Goal: Task Accomplishment & Management: Manage account settings

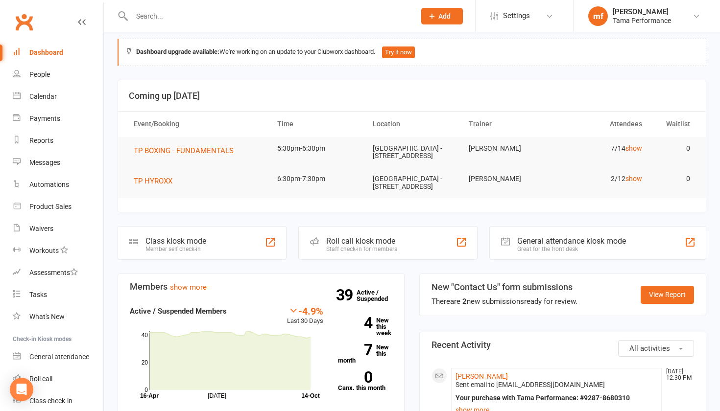
scroll to position [29, 0]
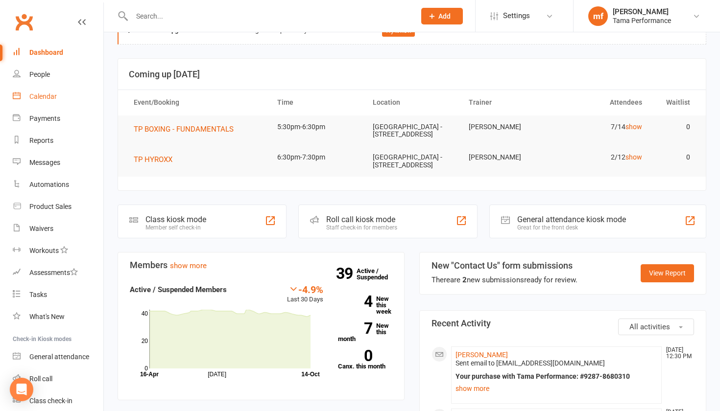
click at [42, 99] on div "Calendar" at bounding box center [42, 97] width 27 height 8
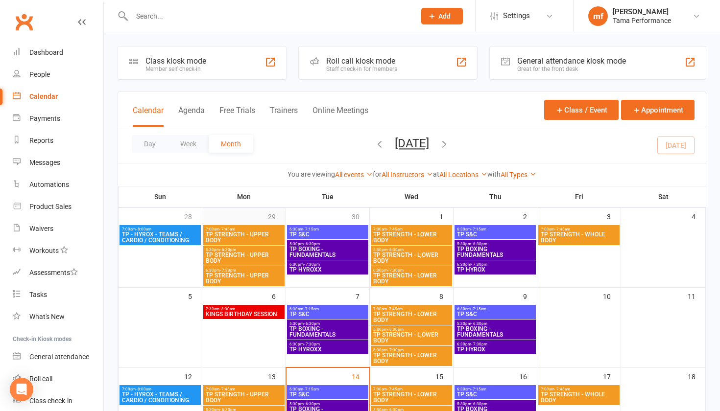
scroll to position [115, 0]
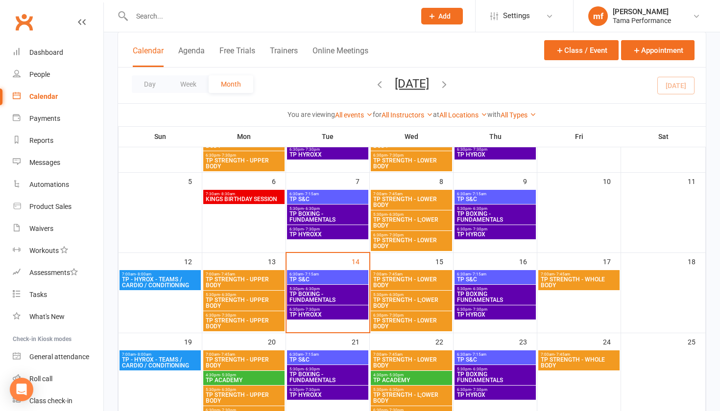
click at [293, 293] on span "TP BOXING - FUNDAMENTALS" at bounding box center [327, 297] width 77 height 12
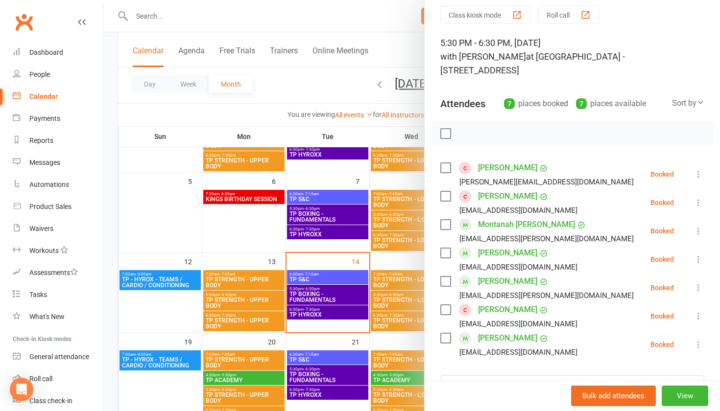
scroll to position [39, 0]
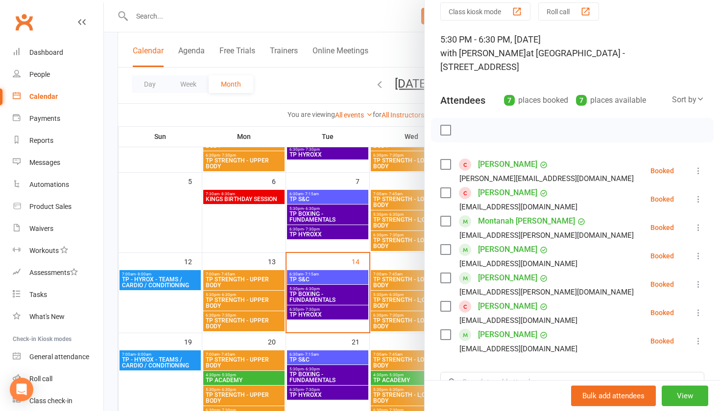
click at [234, 231] on div at bounding box center [412, 205] width 616 height 411
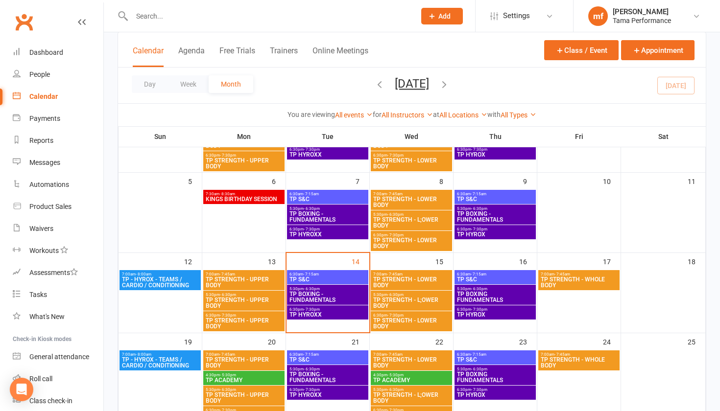
click at [317, 313] on span "TP HYROXX" at bounding box center [327, 315] width 77 height 6
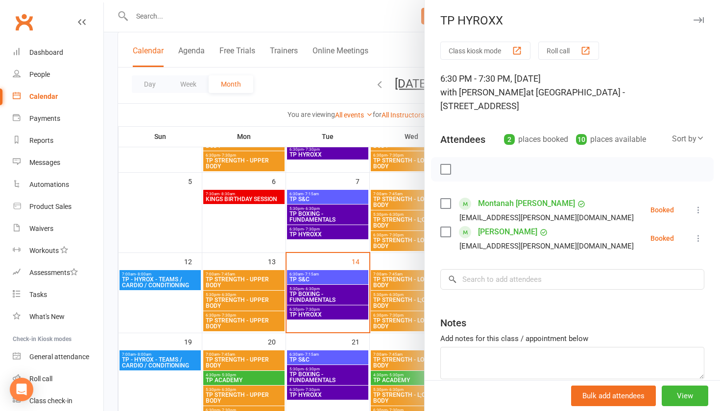
click at [149, 180] on div at bounding box center [412, 205] width 616 height 411
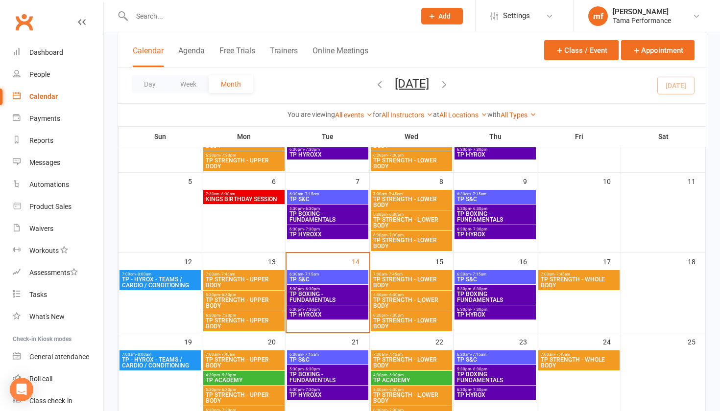
click at [404, 277] on span "TP STRENGTH - LOWER BODY" at bounding box center [411, 283] width 77 height 12
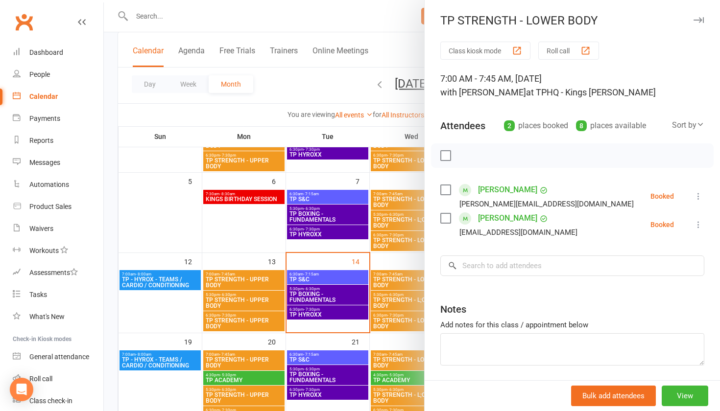
click at [406, 303] on div at bounding box center [412, 205] width 616 height 411
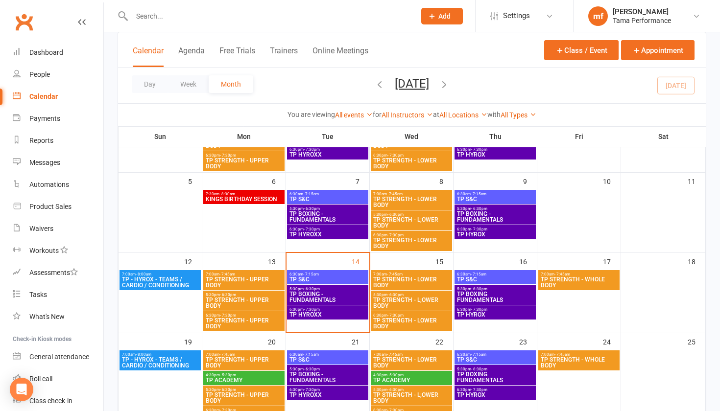
click at [406, 303] on span "TP STRENGTH - L;OWER BODY" at bounding box center [411, 303] width 77 height 12
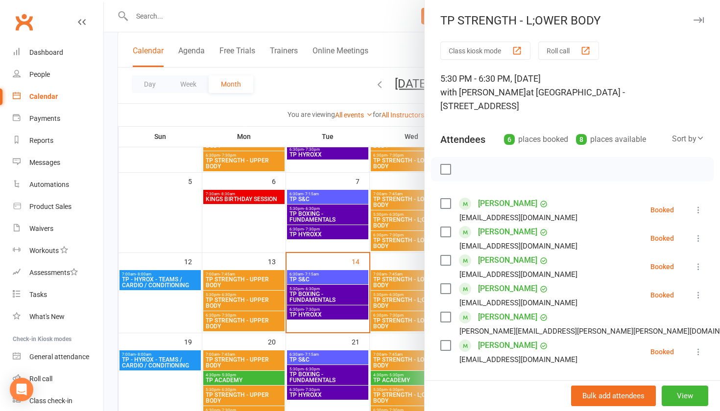
click at [396, 326] on div at bounding box center [412, 205] width 616 height 411
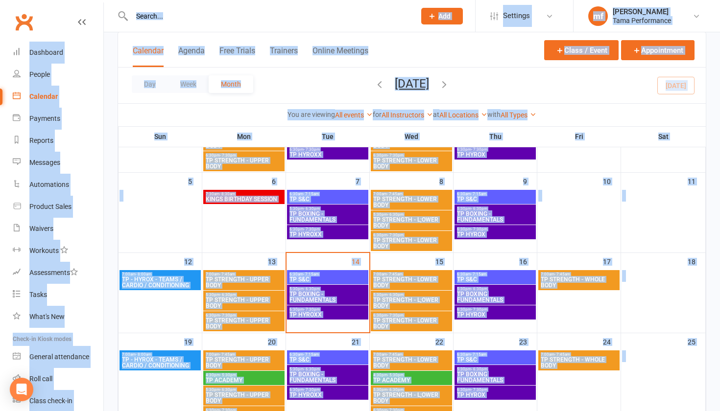
click at [396, 326] on span "TP STRENGTH - LOWER BODY" at bounding box center [411, 324] width 77 height 12
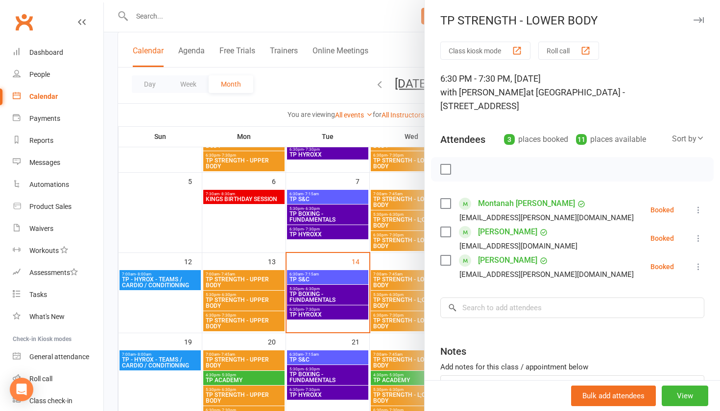
click at [293, 234] on div at bounding box center [412, 205] width 616 height 411
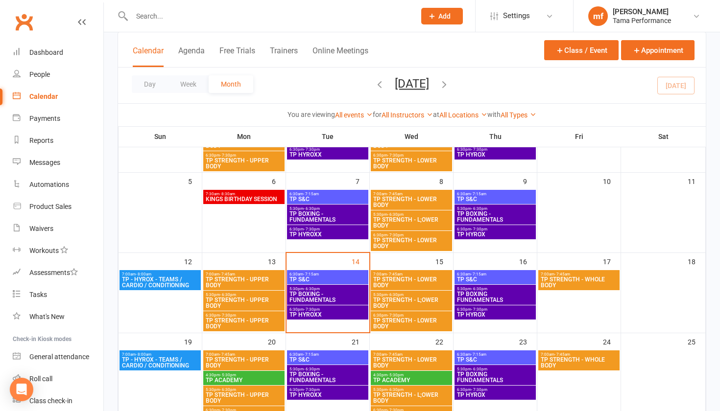
click at [509, 273] on span "6:30am - 7:15am" at bounding box center [494, 274] width 77 height 4
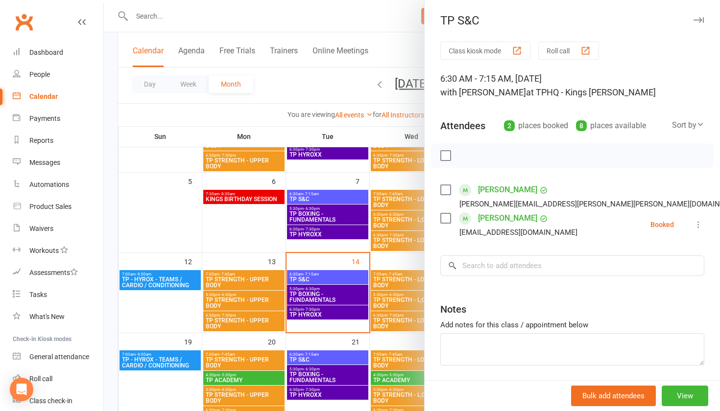
click at [388, 227] on div at bounding box center [412, 205] width 616 height 411
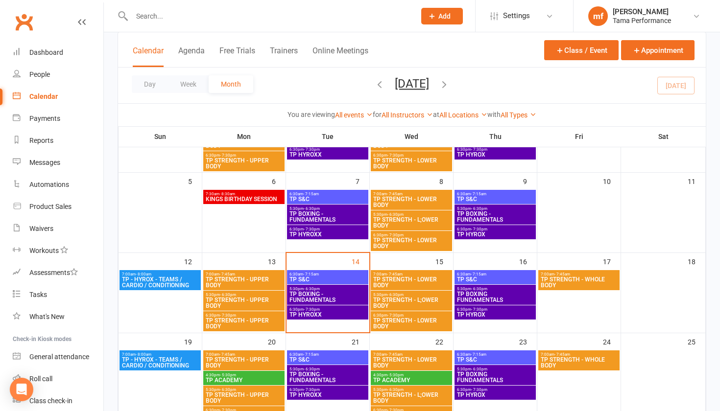
click at [47, 96] on div "Calendar" at bounding box center [43, 97] width 28 height 8
click at [344, 294] on span "TP BOXING - FUNDAMENTALS" at bounding box center [327, 297] width 77 height 12
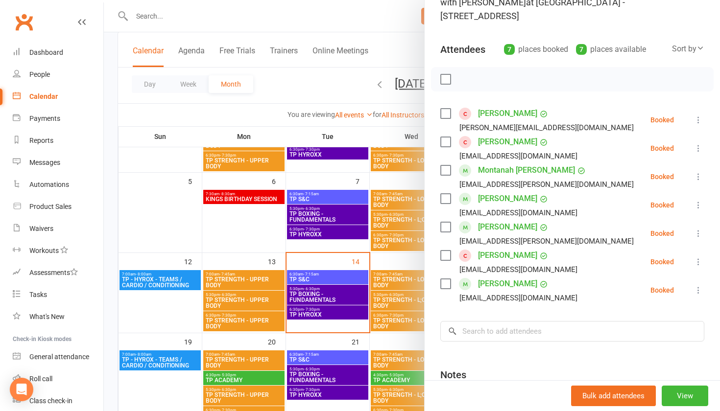
scroll to position [91, 0]
click at [495, 320] on input "search" at bounding box center [572, 330] width 264 height 21
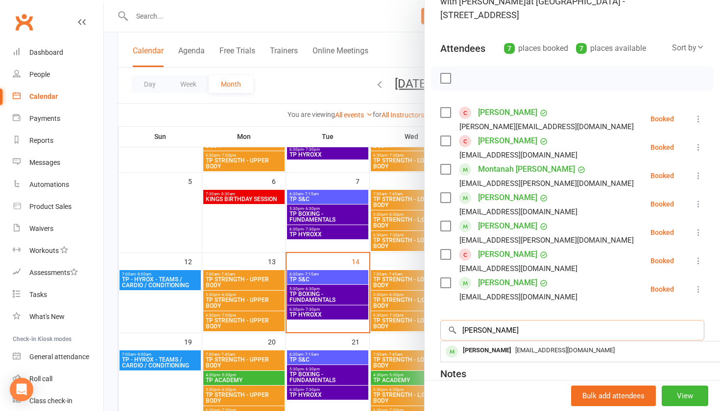
type input "[PERSON_NAME]"
drag, startPoint x: 495, startPoint y: 316, endPoint x: 508, endPoint y: 340, distance: 26.7
click at [515, 347] on span "[EMAIL_ADDRESS][DOMAIN_NAME]" at bounding box center [564, 350] width 99 height 7
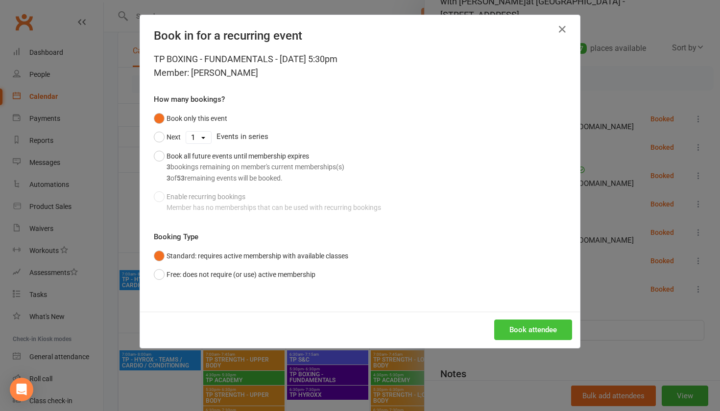
click at [519, 327] on button "Book attendee" at bounding box center [533, 330] width 78 height 21
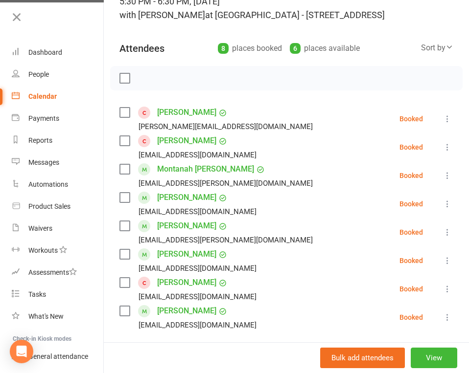
scroll to position [77, 0]
click at [39, 226] on div "Waivers" at bounding box center [40, 229] width 24 height 8
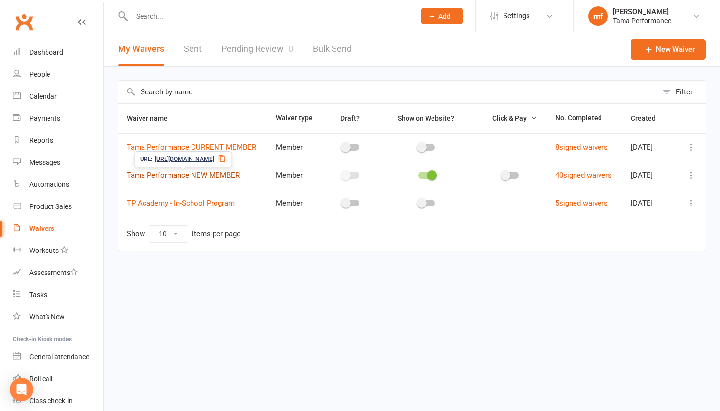
click at [217, 177] on link "Tama Performance NEW MEMBER" at bounding box center [183, 175] width 113 height 9
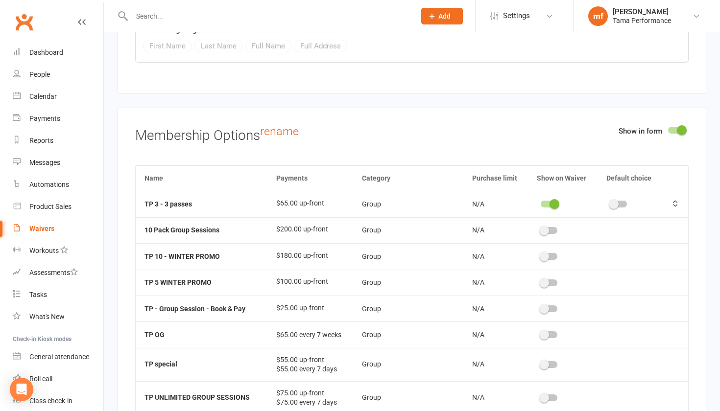
scroll to position [7464, 0]
click at [548, 201] on div at bounding box center [548, 204] width 17 height 7
click at [540, 203] on input "checkbox" at bounding box center [540, 203] width 0 height 0
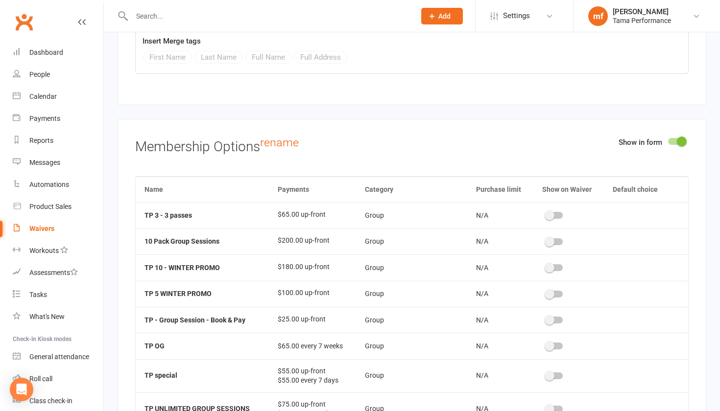
scroll to position [7452, 0]
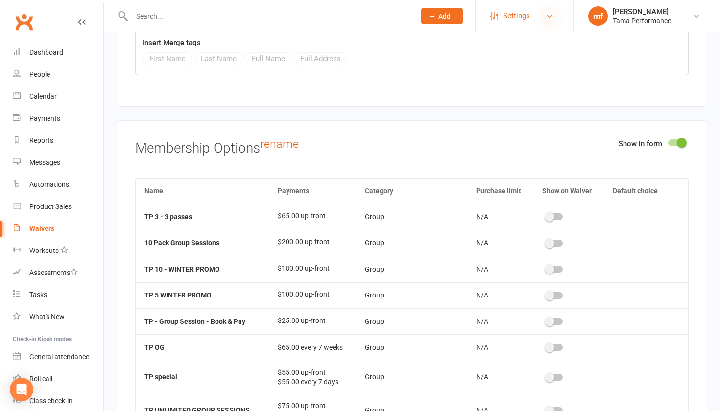
click at [551, 19] on icon at bounding box center [549, 16] width 8 height 8
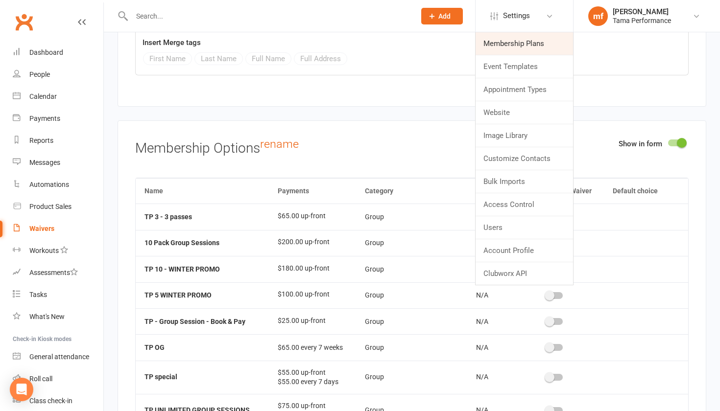
click at [530, 52] on link "Membership Plans" at bounding box center [523, 43] width 97 height 23
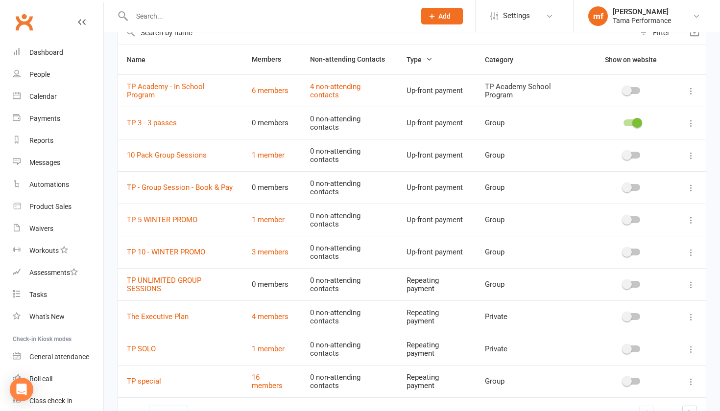
scroll to position [64, 0]
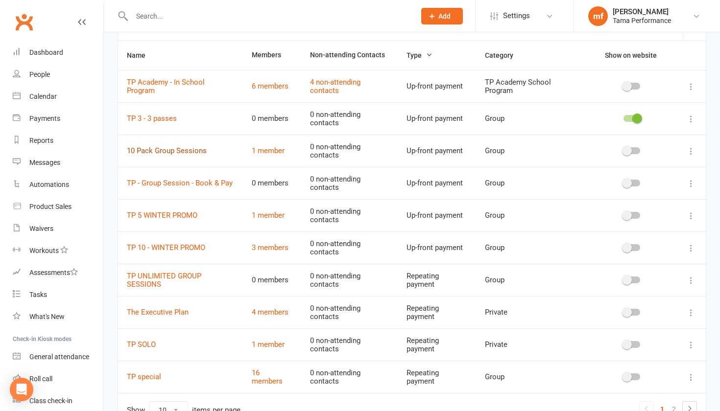
click at [182, 151] on link "10 Pack Group Sessions" at bounding box center [167, 150] width 80 height 9
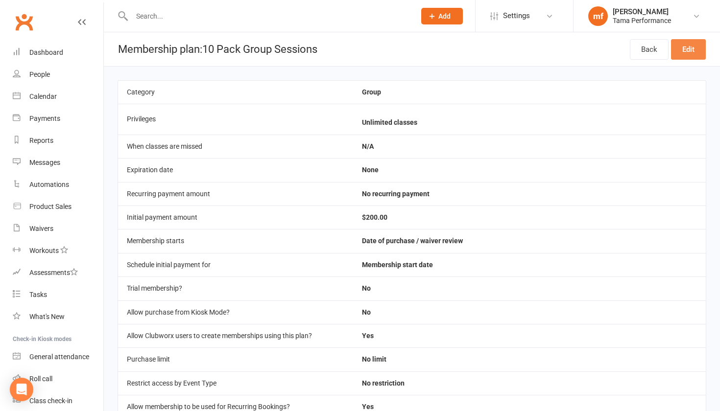
click at [691, 50] on link "Edit" at bounding box center [688, 49] width 35 height 21
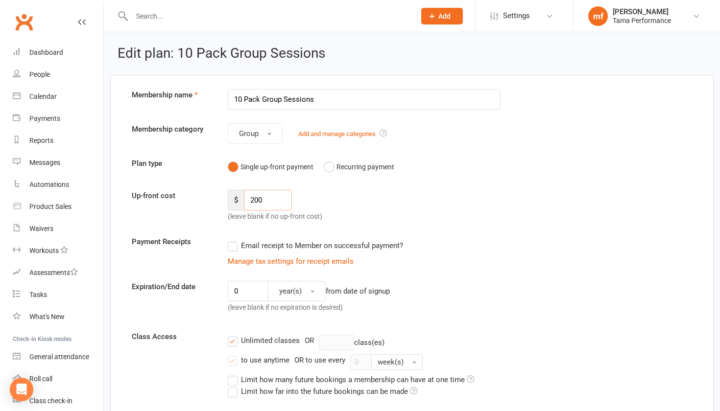
click at [257, 201] on input "200" at bounding box center [268, 200] width 48 height 21
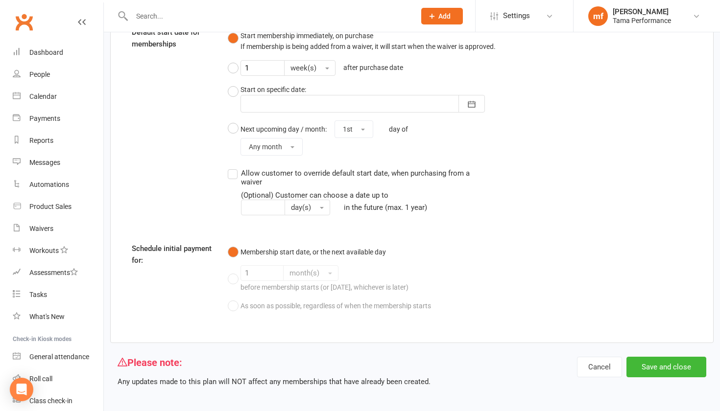
scroll to position [758, 0]
type input "220"
click at [676, 360] on button "Save and close" at bounding box center [666, 367] width 80 height 21
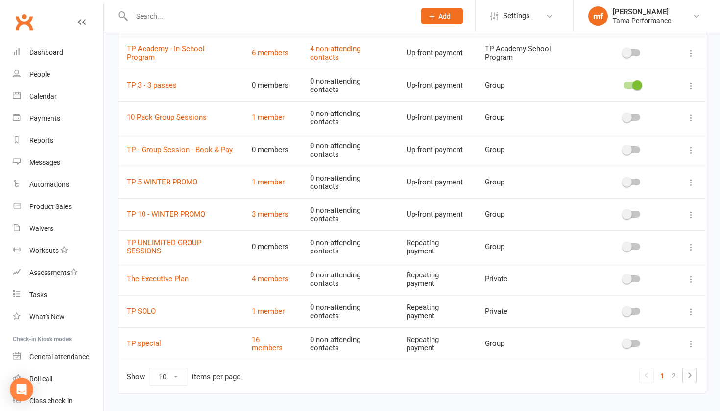
scroll to position [92, 0]
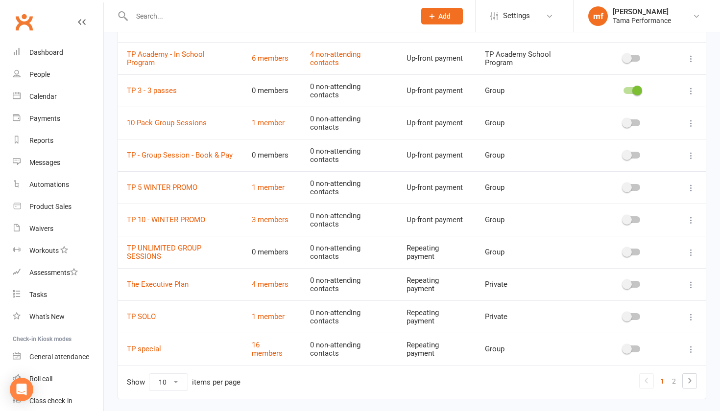
click at [178, 181] on td "TP 5 WINTER PROMO" at bounding box center [180, 187] width 125 height 32
click at [175, 185] on link "TP 5 WINTER PROMO" at bounding box center [162, 187] width 70 height 9
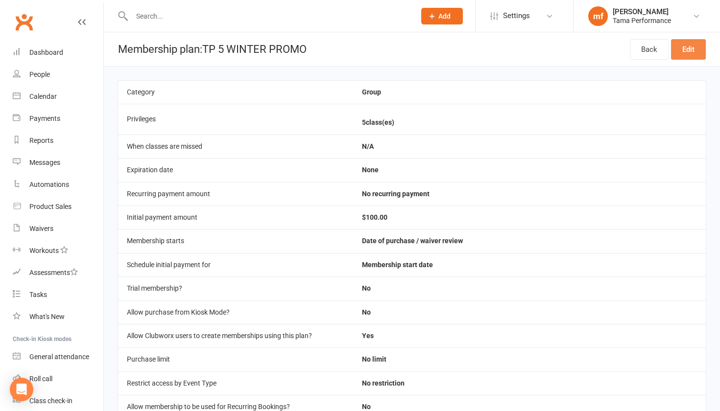
click at [691, 52] on link "Edit" at bounding box center [688, 49] width 35 height 21
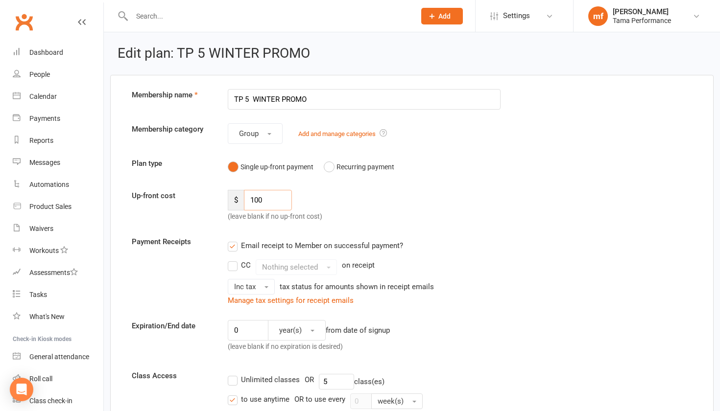
click at [263, 203] on input "100" at bounding box center [268, 200] width 48 height 21
type input "105"
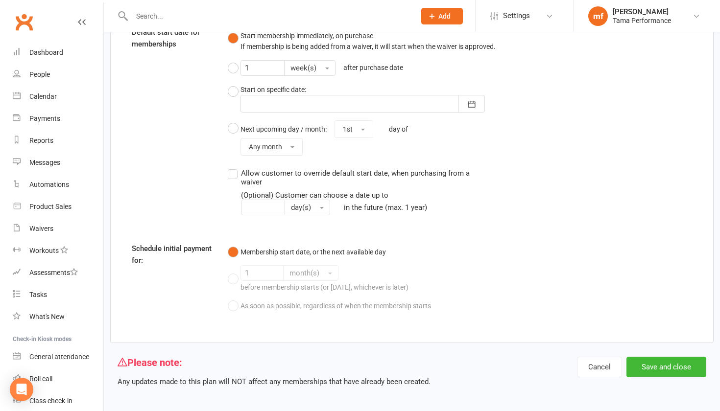
scroll to position [760, 0]
click at [674, 357] on button "Save and close" at bounding box center [666, 367] width 80 height 21
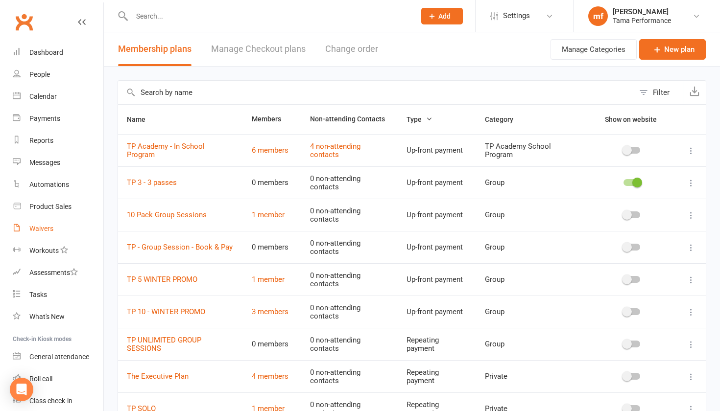
click at [52, 227] on div "Waivers" at bounding box center [41, 229] width 24 height 8
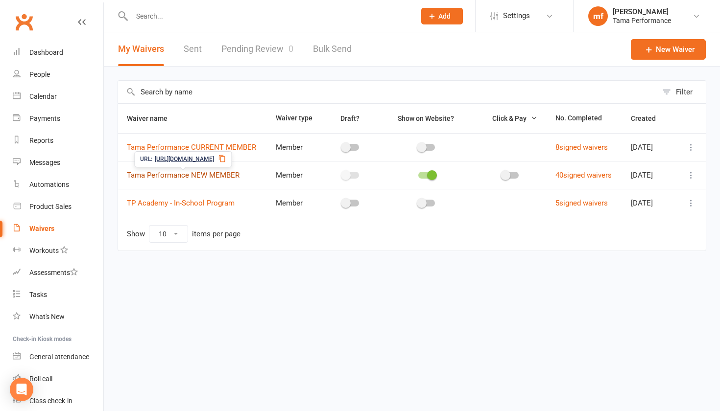
click at [208, 173] on link "Tama Performance NEW MEMBER" at bounding box center [183, 175] width 113 height 9
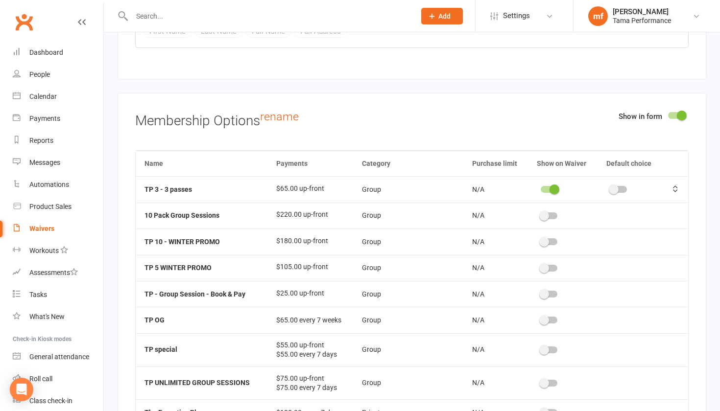
scroll to position [7478, 0]
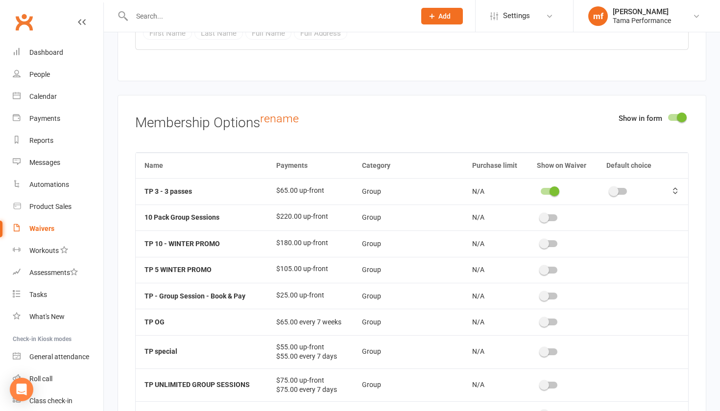
click at [551, 186] on span at bounding box center [554, 191] width 10 height 10
click at [540, 190] on input "checkbox" at bounding box center [540, 190] width 0 height 0
click at [558, 214] on div at bounding box center [554, 217] width 17 height 7
click at [546, 216] on input "checkbox" at bounding box center [546, 216] width 0 height 0
click at [519, 15] on span "Settings" at bounding box center [516, 16] width 27 height 22
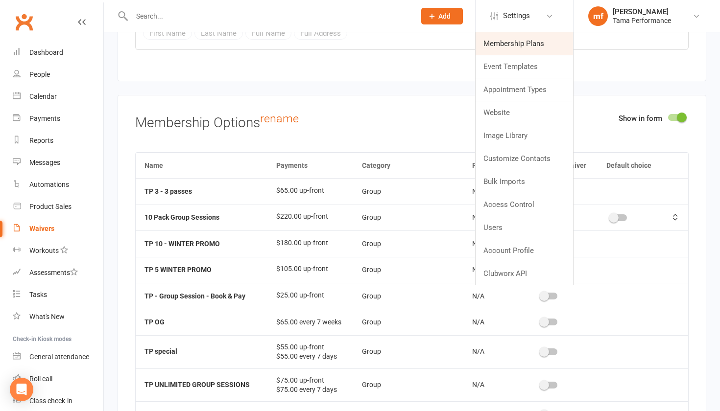
click at [524, 48] on link "Membership Plans" at bounding box center [523, 43] width 97 height 23
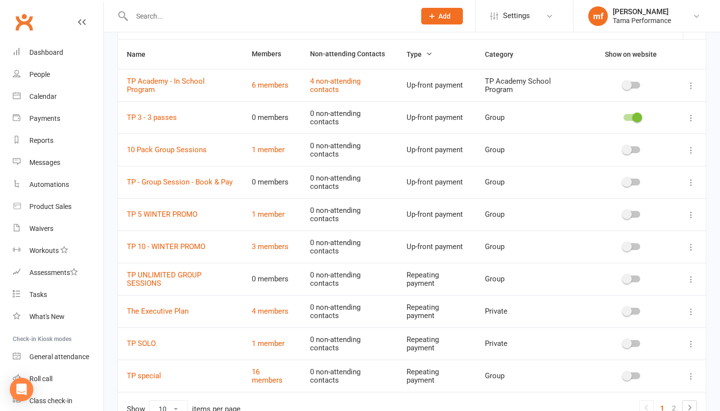
scroll to position [63, 0]
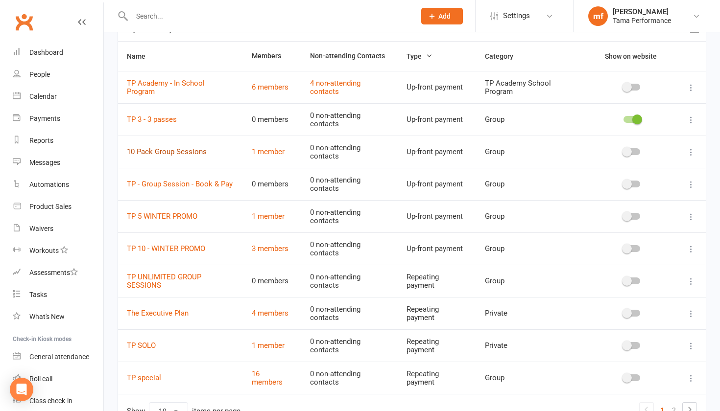
click at [193, 152] on link "10 Pack Group Sessions" at bounding box center [167, 151] width 80 height 9
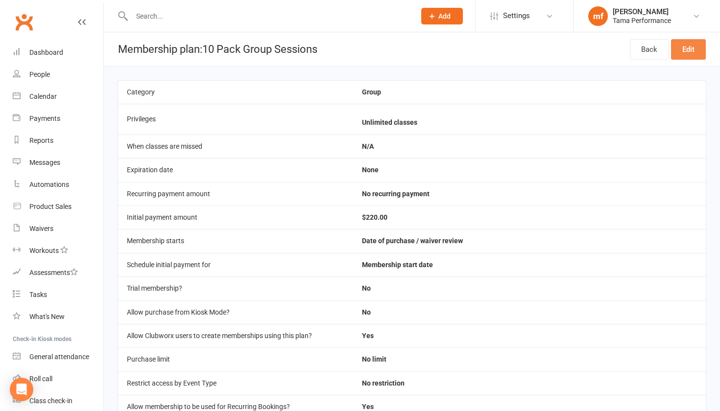
click at [696, 44] on link "Edit" at bounding box center [688, 49] width 35 height 21
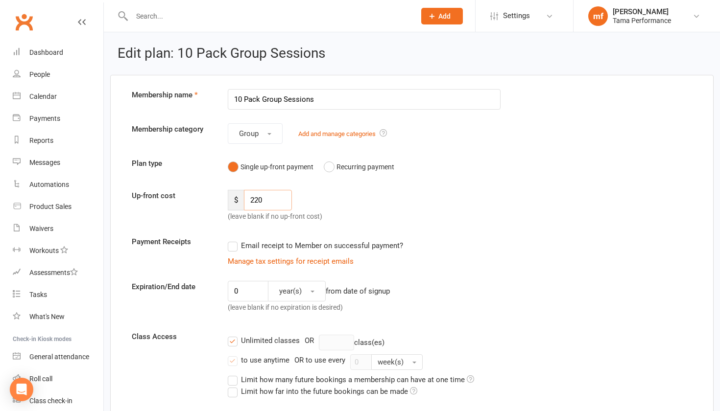
click at [258, 201] on input "220" at bounding box center [268, 200] width 48 height 21
type input "200"
click at [235, 98] on input "10 Pack Group Sessions" at bounding box center [364, 99] width 273 height 21
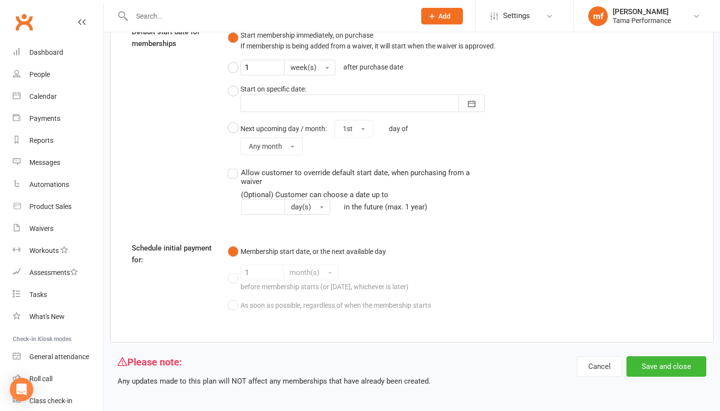
scroll to position [758, 0]
type input "TP 10 Pack Group Sessions"
click at [676, 361] on button "Save and close" at bounding box center [666, 367] width 80 height 21
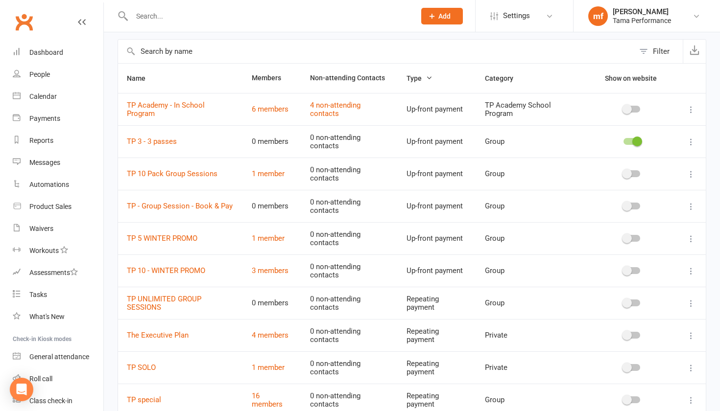
scroll to position [37, 0]
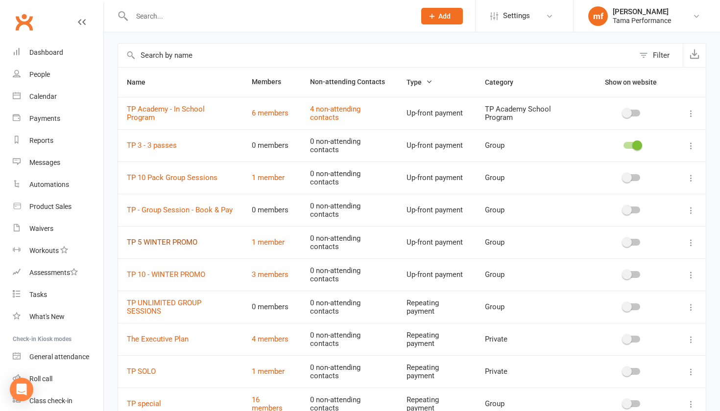
click at [189, 241] on link "TP 5 WINTER PROMO" at bounding box center [162, 242] width 70 height 9
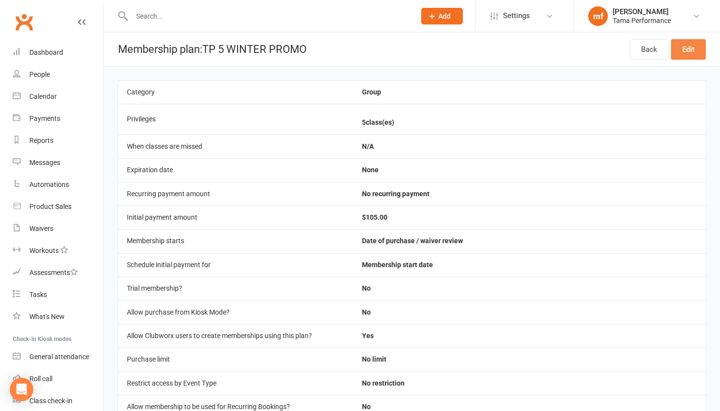
click at [688, 46] on link "Edit" at bounding box center [688, 49] width 35 height 21
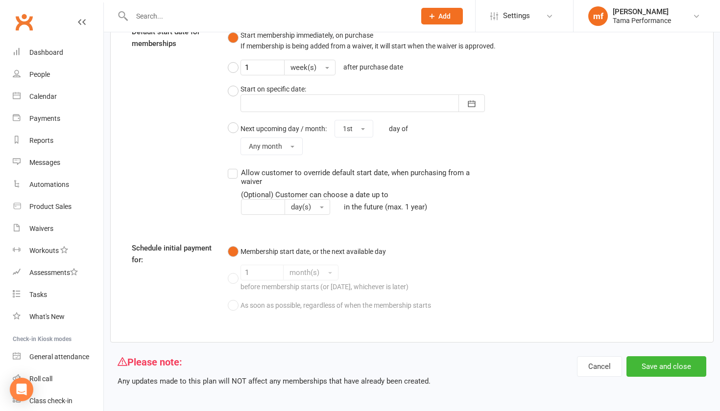
scroll to position [760, 0]
type input "TP 5 pack group sessions"
click at [642, 357] on button "Save and close" at bounding box center [666, 367] width 80 height 21
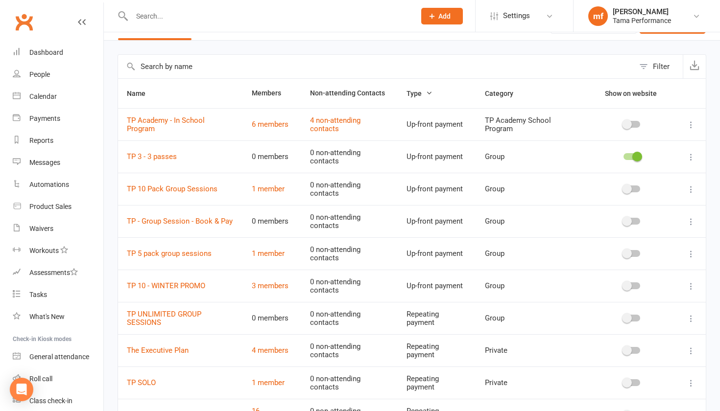
scroll to position [29, 0]
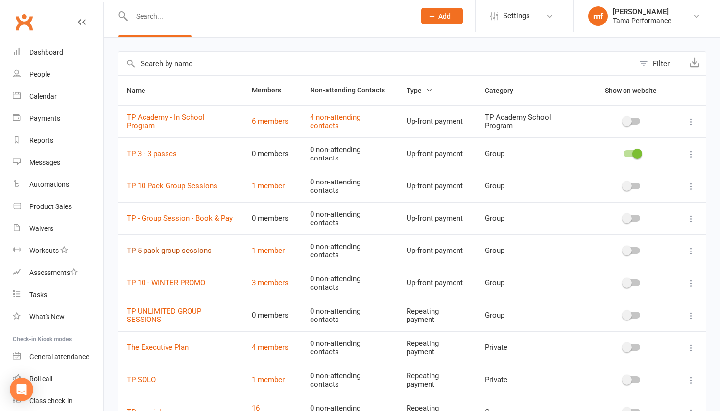
click at [201, 252] on link "TP 5 pack group sessions" at bounding box center [169, 250] width 85 height 9
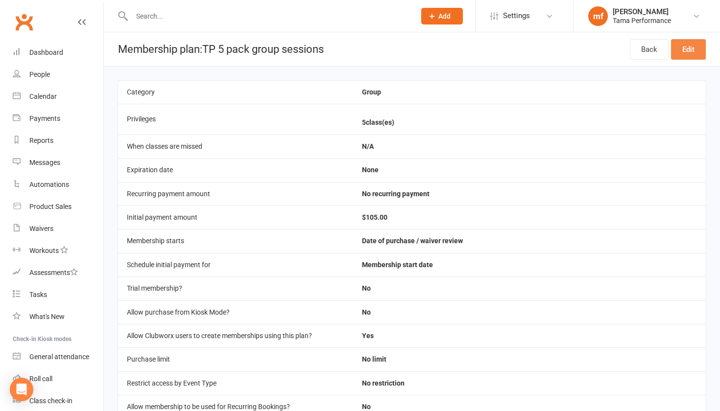
click at [698, 44] on link "Edit" at bounding box center [688, 49] width 35 height 21
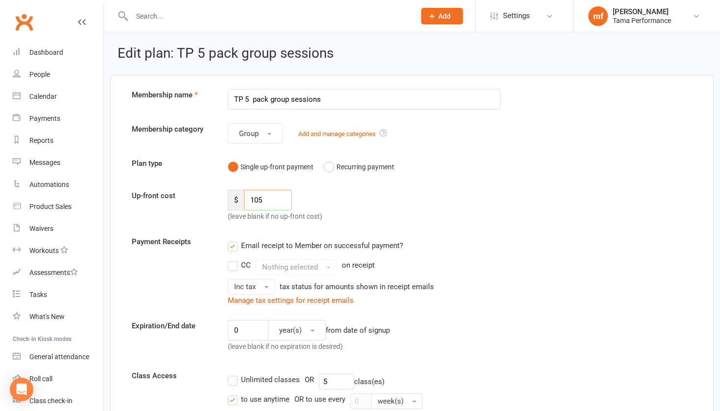
click at [264, 201] on input "105" at bounding box center [268, 200] width 48 height 21
type input "1"
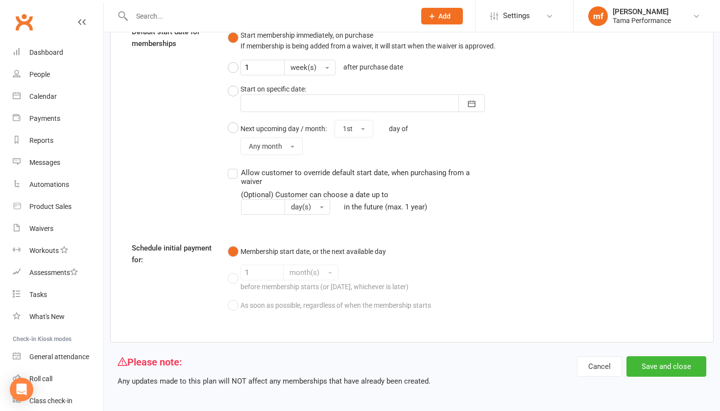
scroll to position [760, 0]
type input "110"
click at [683, 360] on button "Save and close" at bounding box center [666, 367] width 80 height 21
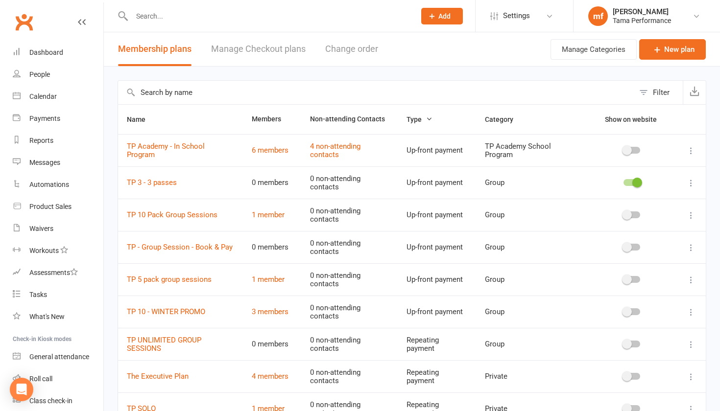
scroll to position [93, 0]
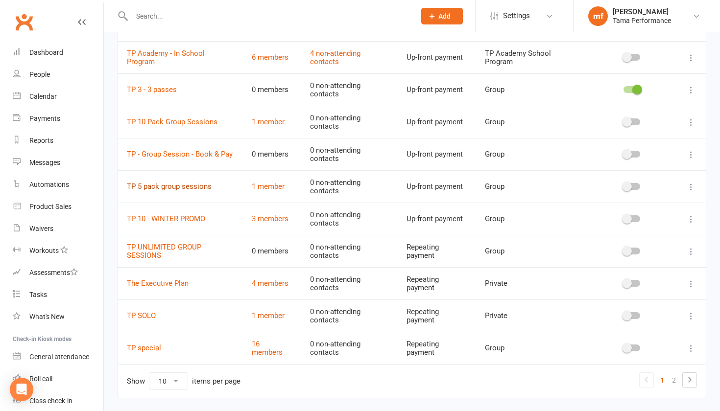
click at [189, 185] on link "TP 5 pack group sessions" at bounding box center [169, 186] width 85 height 9
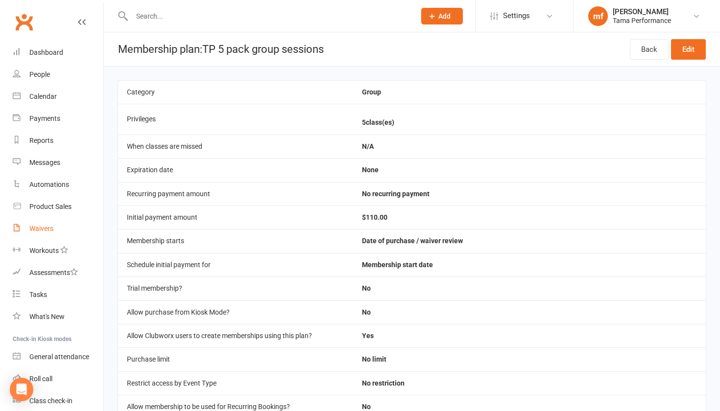
click at [51, 230] on div "Waivers" at bounding box center [41, 229] width 24 height 8
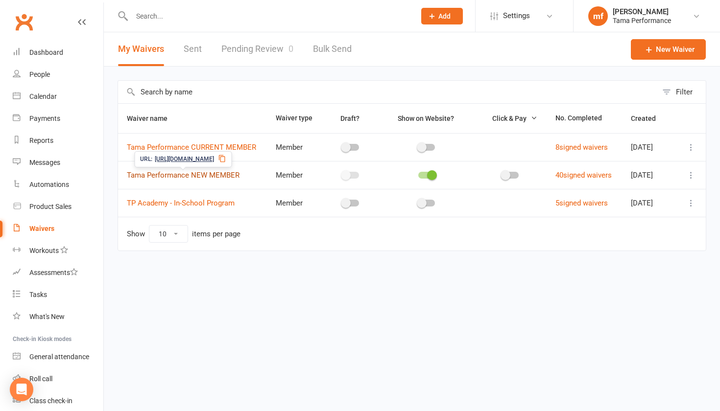
click at [218, 172] on link "Tama Performance NEW MEMBER" at bounding box center [183, 175] width 113 height 9
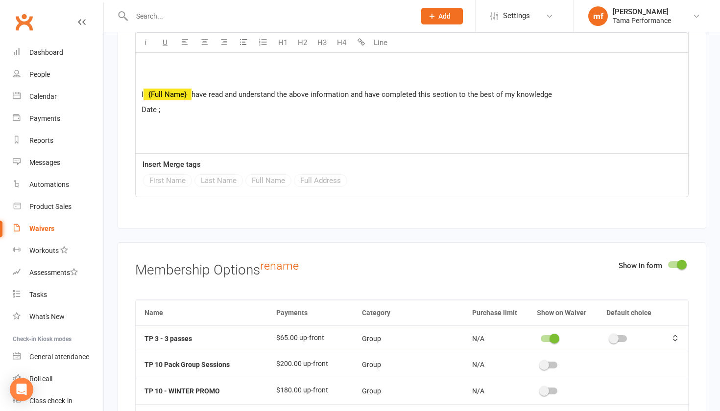
click at [549, 335] on div at bounding box center [548, 338] width 17 height 7
click at [540, 337] on input "checkbox" at bounding box center [540, 337] width 0 height 0
click at [559, 362] on div at bounding box center [554, 365] width 17 height 7
click at [546, 364] on input "checkbox" at bounding box center [546, 364] width 0 height 0
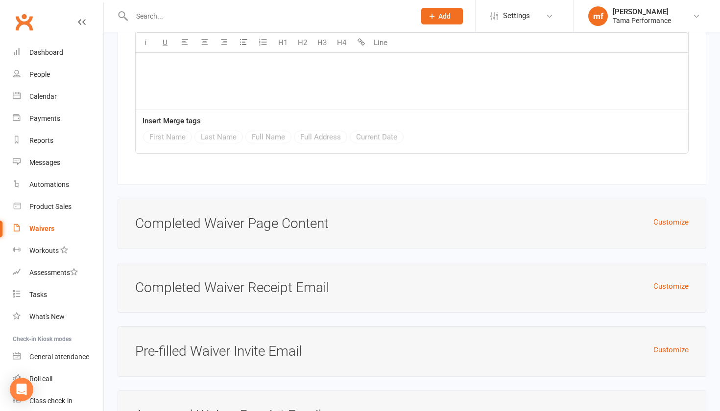
scroll to position [9082, 0]
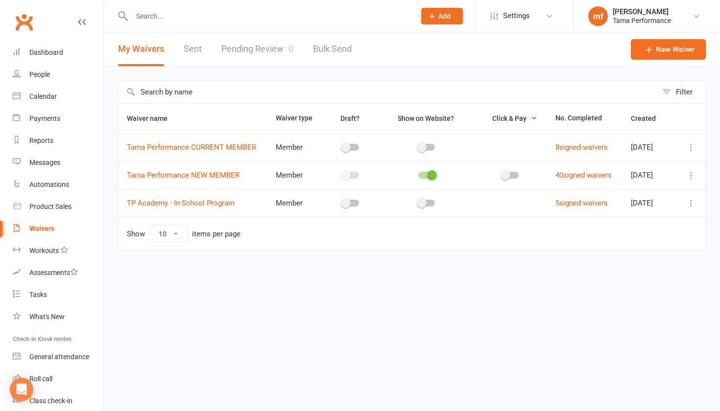
click at [689, 177] on icon at bounding box center [691, 175] width 10 height 10
click at [626, 233] on link "Copy external link to clipboard" at bounding box center [638, 234] width 115 height 20
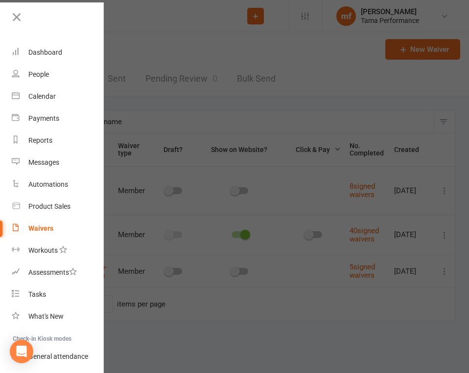
click at [48, 231] on div "Waivers" at bounding box center [40, 229] width 25 height 8
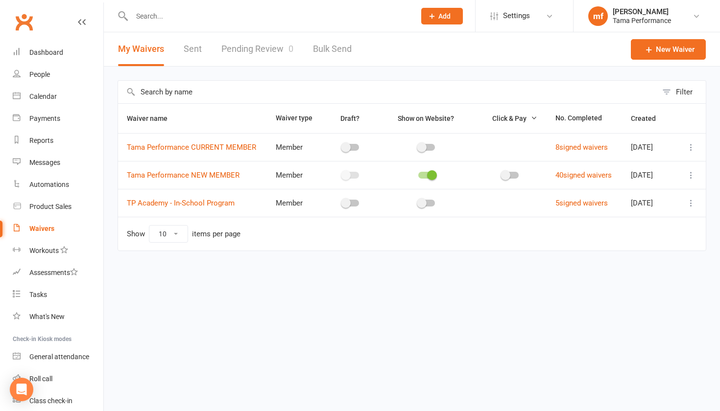
click at [34, 232] on div "Waivers" at bounding box center [41, 229] width 25 height 8
click at [49, 228] on div "Waivers" at bounding box center [41, 229] width 25 height 8
click at [204, 173] on link "Tama Performance NEW MEMBER" at bounding box center [183, 175] width 113 height 9
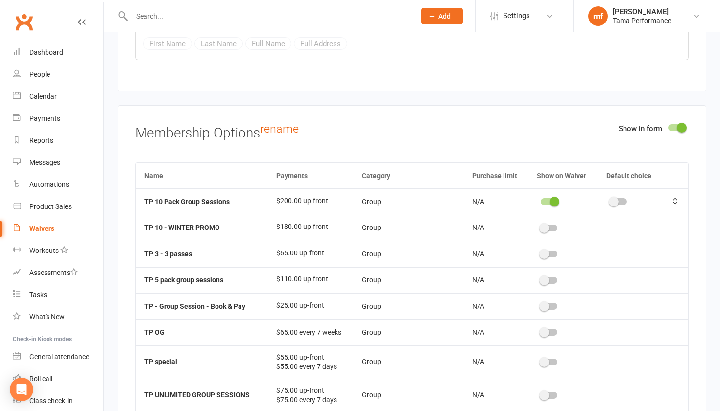
scroll to position [7457, 0]
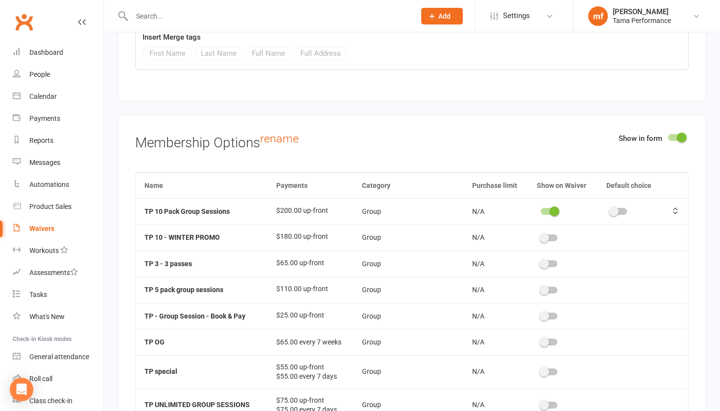
click at [548, 208] on div at bounding box center [548, 211] width 17 height 7
click at [540, 210] on input "checkbox" at bounding box center [540, 210] width 0 height 0
click at [559, 287] on div at bounding box center [554, 290] width 17 height 7
click at [546, 289] on input "checkbox" at bounding box center [546, 289] width 0 height 0
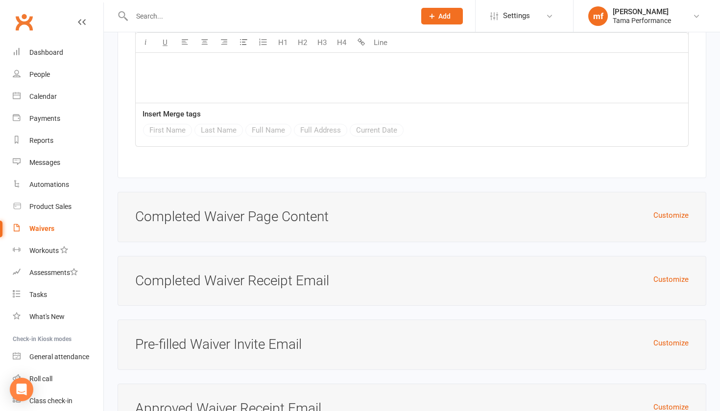
scroll to position [9082, 0]
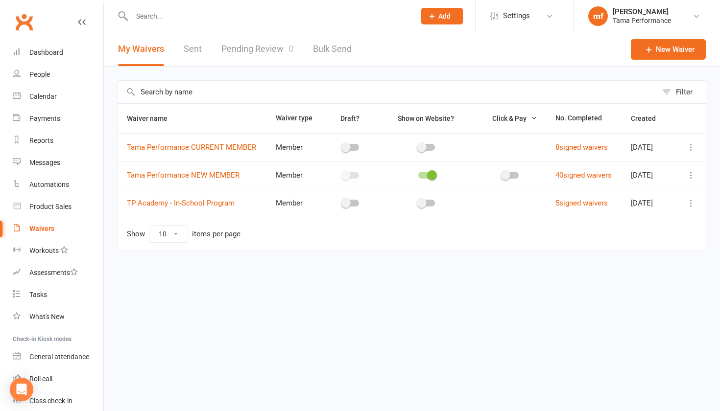
click at [691, 170] on icon at bounding box center [691, 175] width 10 height 10
click at [636, 231] on link "Copy external link to clipboard" at bounding box center [638, 234] width 115 height 20
